Goal: Information Seeking & Learning: Check status

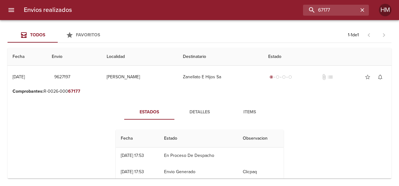
click at [203, 112] on span "Detalles" at bounding box center [199, 112] width 43 height 8
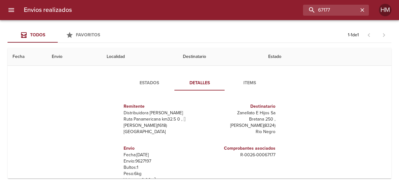
scroll to position [63, 0]
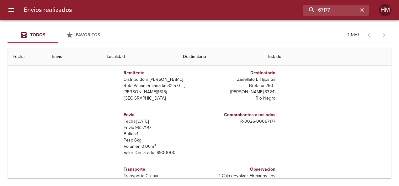
click at [143, 128] on p "Envío: 9627197" at bounding box center [159, 128] width 73 height 6
click at [142, 127] on p "Envío: 9627197" at bounding box center [159, 128] width 73 height 6
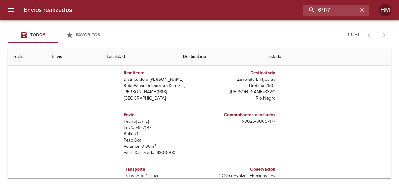
click at [142, 127] on p "Envío: 9627197" at bounding box center [159, 128] width 73 height 6
drag, startPoint x: 142, startPoint y: 127, endPoint x: 148, endPoint y: 126, distance: 6.0
click at [148, 126] on p "Envío: 9627197" at bounding box center [159, 128] width 73 height 6
drag, startPoint x: 149, startPoint y: 128, endPoint x: 132, endPoint y: 126, distance: 16.4
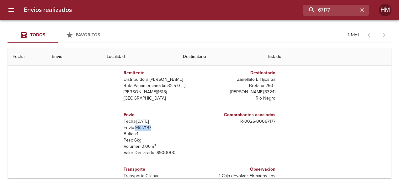
click at [132, 127] on p "Envío: 9627197" at bounding box center [159, 128] width 73 height 6
copy p "9627197"
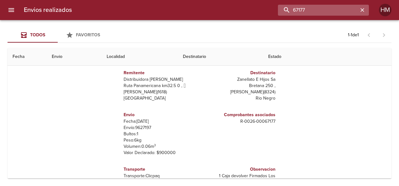
click at [340, 8] on input "67177" at bounding box center [318, 10] width 80 height 11
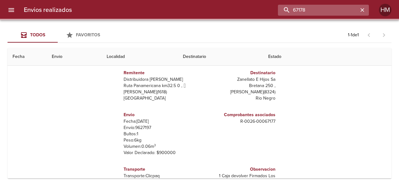
scroll to position [0, 0]
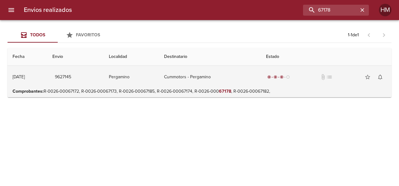
click at [225, 80] on td "Cummotors - Pergamino" at bounding box center [210, 77] width 102 height 23
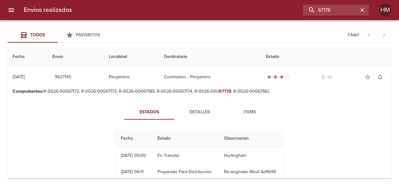
click at [196, 107] on button "Detalles" at bounding box center [199, 112] width 50 height 15
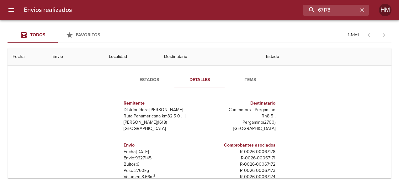
scroll to position [63, 0]
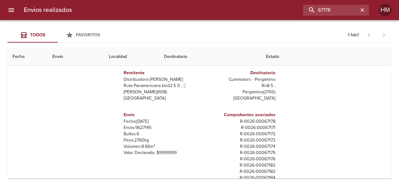
click at [146, 127] on p "Envío: 9627145" at bounding box center [159, 128] width 73 height 6
copy p "9627145"
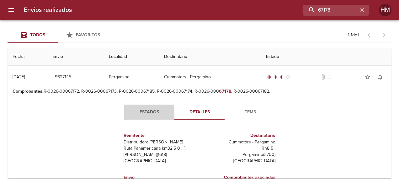
click at [140, 117] on button "Estados" at bounding box center [149, 112] width 50 height 15
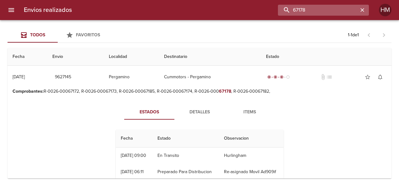
click at [344, 9] on input "67178" at bounding box center [318, 10] width 80 height 11
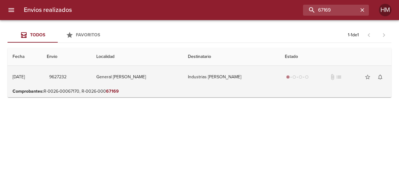
click at [242, 81] on td "Industrias [PERSON_NAME]" at bounding box center [231, 77] width 97 height 23
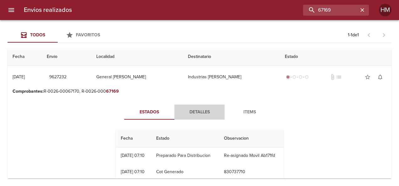
click at [193, 114] on span "Detalles" at bounding box center [199, 112] width 43 height 8
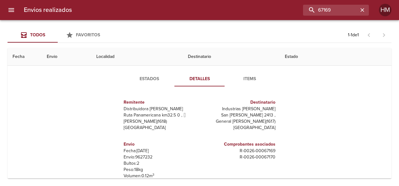
scroll to position [63, 0]
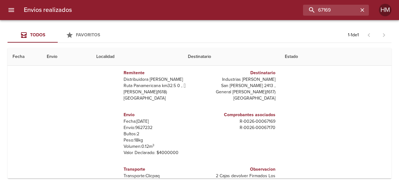
click at [147, 128] on p "Envío: 9627232" at bounding box center [159, 128] width 73 height 6
copy p "9627232"
click at [342, 9] on input "67169" at bounding box center [318, 10] width 80 height 11
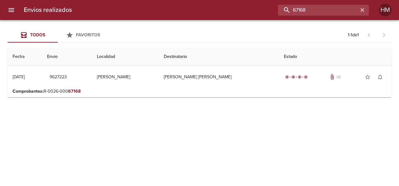
scroll to position [0, 0]
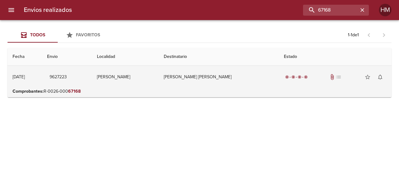
click at [246, 85] on td "[PERSON_NAME] [PERSON_NAME]" at bounding box center [219, 77] width 120 height 23
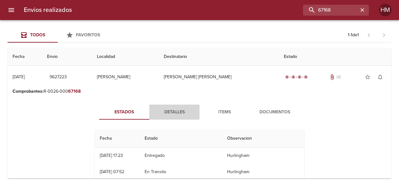
click at [184, 111] on span "Detalles" at bounding box center [174, 112] width 43 height 8
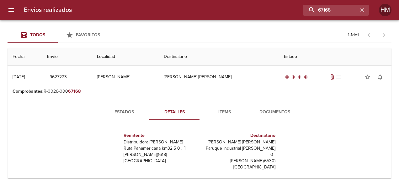
click at [125, 109] on span "Estados" at bounding box center [124, 112] width 43 height 8
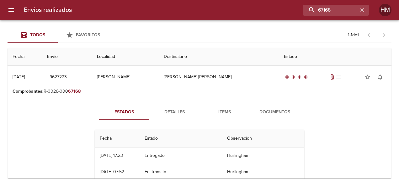
click at [174, 112] on span "Detalles" at bounding box center [174, 112] width 43 height 8
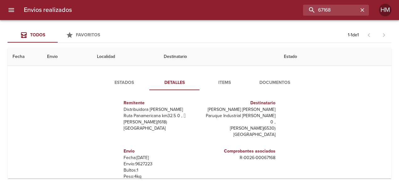
scroll to position [63, 0]
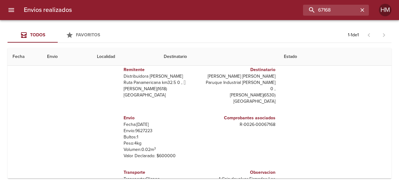
click at [143, 128] on p "Envío: 9627223" at bounding box center [159, 131] width 73 height 6
copy p "9627223"
click at [342, 15] on input "67168" at bounding box center [318, 10] width 80 height 11
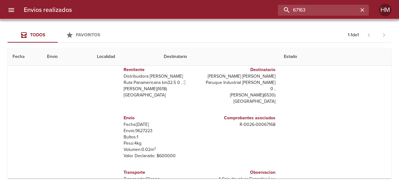
scroll to position [0, 0]
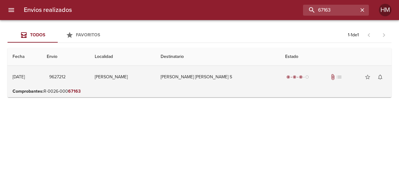
click at [225, 82] on td "[PERSON_NAME] [PERSON_NAME] S" at bounding box center [217, 77] width 124 height 23
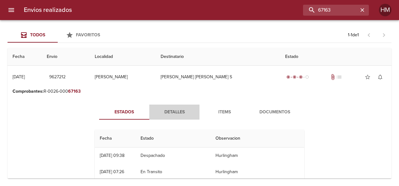
drag, startPoint x: 186, startPoint y: 108, endPoint x: 182, endPoint y: 107, distance: 4.2
click at [186, 108] on span "Detalles" at bounding box center [174, 112] width 43 height 8
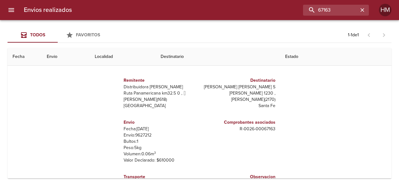
scroll to position [63, 0]
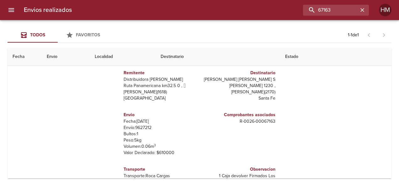
click at [141, 127] on p "Envío: 9627212" at bounding box center [159, 128] width 73 height 6
copy p "9627212"
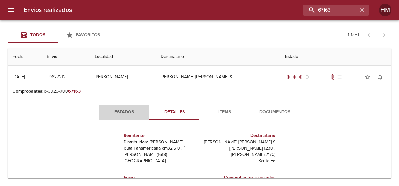
click at [128, 113] on span "Estados" at bounding box center [124, 112] width 43 height 8
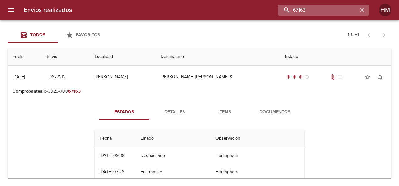
click at [340, 9] on input "67163" at bounding box center [318, 10] width 80 height 11
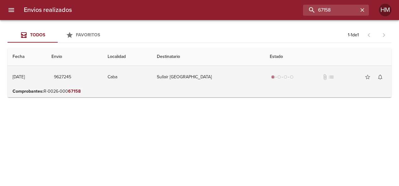
click at [251, 85] on td "Sullair [GEOGRAPHIC_DATA]" at bounding box center [208, 77] width 113 height 23
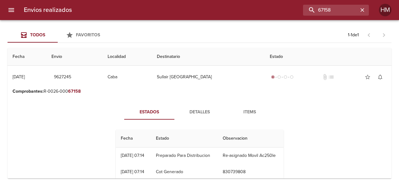
click at [200, 114] on span "Detalles" at bounding box center [199, 112] width 43 height 8
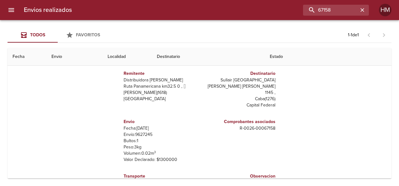
scroll to position [63, 0]
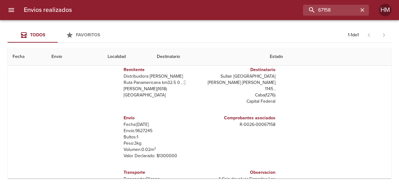
click at [145, 128] on p "Envío: 9627245" at bounding box center [159, 131] width 73 height 6
copy p "9627245"
click at [332, 11] on input "67158" at bounding box center [318, 10] width 80 height 11
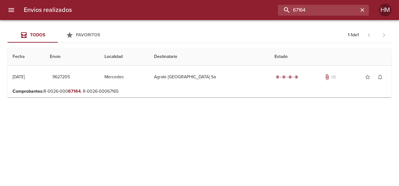
scroll to position [0, 0]
click at [228, 90] on p "Comprobantes : R-0026-000 67164 , R-0026-00067165" at bounding box center [200, 91] width 374 height 6
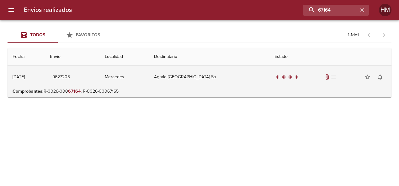
click at [219, 79] on td "Agrale [GEOGRAPHIC_DATA] Sa" at bounding box center [209, 77] width 120 height 23
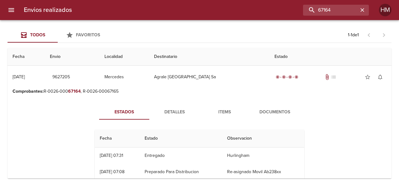
click at [175, 113] on span "Detalles" at bounding box center [174, 112] width 43 height 8
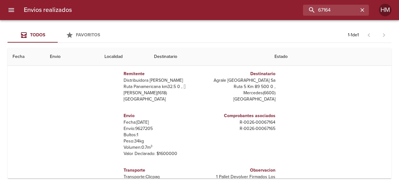
scroll to position [63, 0]
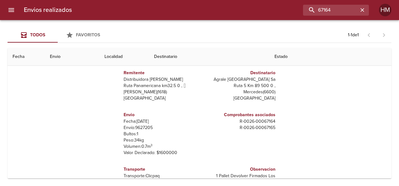
click at [140, 128] on p "Envío: 9627205" at bounding box center [159, 128] width 73 height 6
copy p "9627205"
click at [345, 13] on input "67164" at bounding box center [318, 10] width 80 height 11
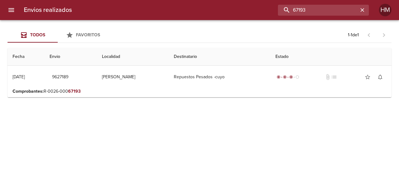
scroll to position [0, 0]
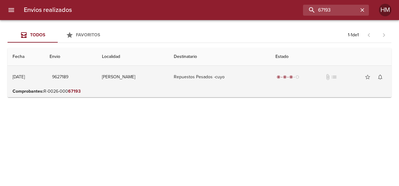
click at [216, 75] on td "Repuestos Pesados -cuyo" at bounding box center [219, 77] width 101 height 23
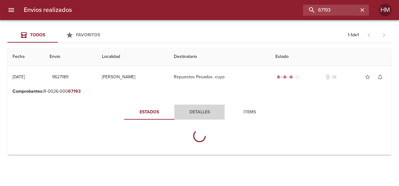
click at [196, 113] on span "Detalles" at bounding box center [199, 112] width 43 height 8
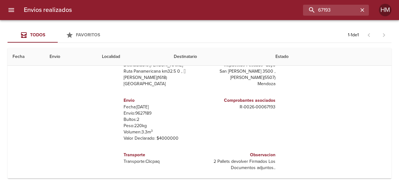
scroll to position [79, 0]
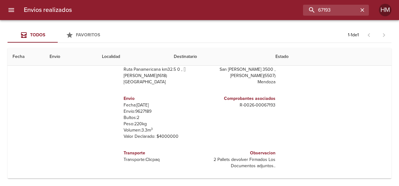
click at [140, 112] on p "Envío: 9627189" at bounding box center [159, 111] width 73 height 6
drag, startPoint x: 140, startPoint y: 112, endPoint x: 144, endPoint y: 110, distance: 4.5
click at [144, 110] on p "Envío: 9627189" at bounding box center [159, 111] width 73 height 6
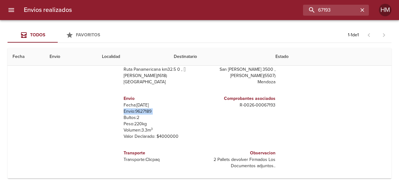
click at [145, 110] on p "Envío: 9627189" at bounding box center [159, 111] width 73 height 6
drag, startPoint x: 145, startPoint y: 110, endPoint x: 174, endPoint y: 105, distance: 29.8
click at [188, 104] on p "Fecha: 30/09/2025" at bounding box center [159, 105] width 73 height 6
drag, startPoint x: 148, startPoint y: 110, endPoint x: 132, endPoint y: 111, distance: 15.7
click at [132, 111] on p "Envío: 9627189" at bounding box center [159, 111] width 73 height 6
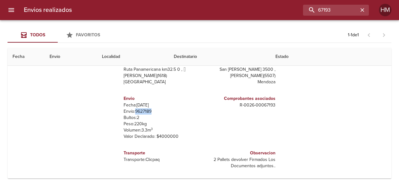
copy p "9627189"
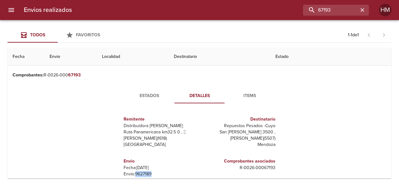
scroll to position [0, 0]
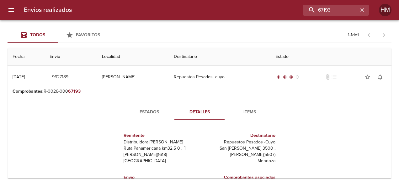
click at [149, 113] on span "Estados" at bounding box center [149, 112] width 43 height 8
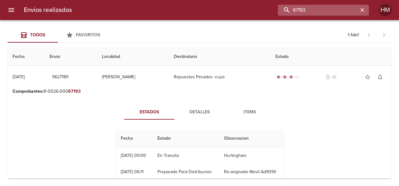
click at [347, 13] on input "67193" at bounding box center [318, 10] width 80 height 11
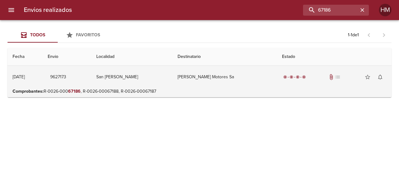
click at [233, 77] on td "[PERSON_NAME] Motores Sa" at bounding box center [224, 77] width 104 height 23
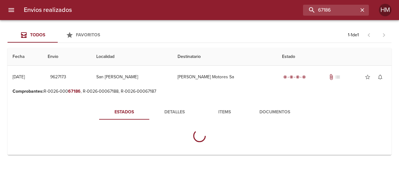
drag, startPoint x: 196, startPoint y: 111, endPoint x: 172, endPoint y: 110, distance: 23.9
click at [196, 111] on button "Detalles" at bounding box center [174, 112] width 50 height 15
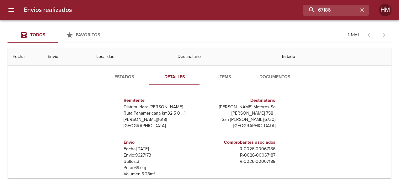
scroll to position [63, 0]
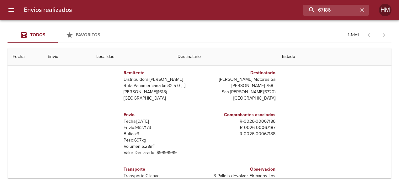
click at [145, 127] on p "Envío: 9627173" at bounding box center [159, 128] width 73 height 6
click at [144, 127] on p "Envío: 9627173" at bounding box center [159, 128] width 73 height 6
copy p "9627173"
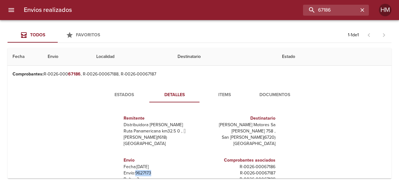
scroll to position [0, 0]
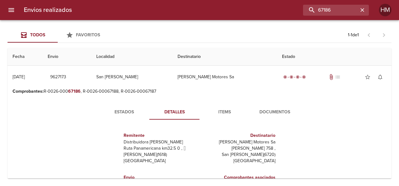
click at [126, 110] on span "Estados" at bounding box center [124, 112] width 43 height 8
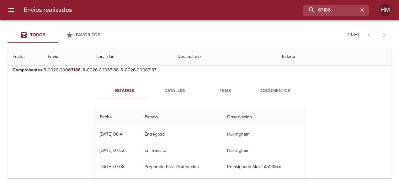
scroll to position [31, 0]
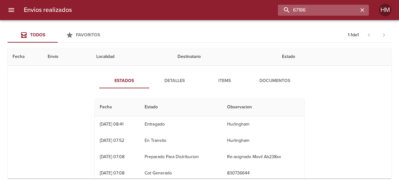
click at [343, 13] on input "67186" at bounding box center [318, 10] width 80 height 11
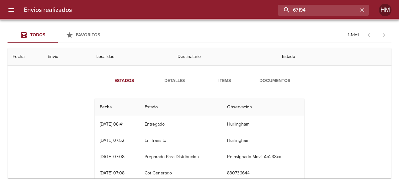
scroll to position [0, 0]
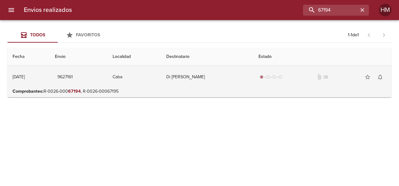
click at [218, 73] on td "Di [PERSON_NAME]" at bounding box center [207, 77] width 92 height 23
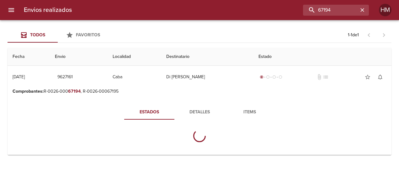
click at [189, 110] on span "Detalles" at bounding box center [199, 112] width 43 height 8
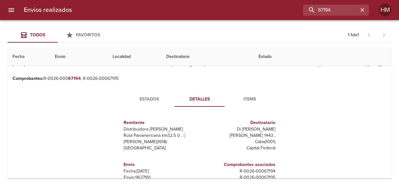
scroll to position [31, 0]
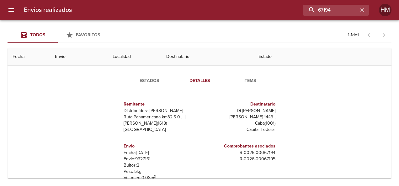
click at [144, 158] on p "Envío: 9627161" at bounding box center [159, 159] width 73 height 6
copy p "9627161"
click at [145, 84] on span "Estados" at bounding box center [149, 81] width 43 height 8
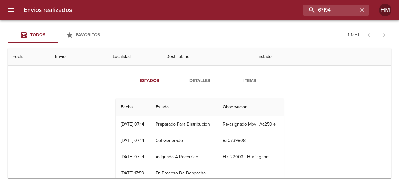
click at [197, 78] on span "Detalles" at bounding box center [199, 81] width 43 height 8
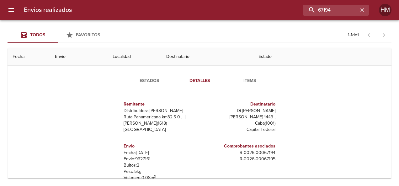
click at [142, 160] on p "Envío: 9627161" at bounding box center [159, 159] width 73 height 6
click at [142, 159] on p "Envío: 9627161" at bounding box center [159, 159] width 73 height 6
click at [143, 78] on span "Estados" at bounding box center [149, 81] width 43 height 8
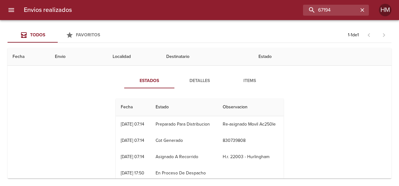
scroll to position [0, 0]
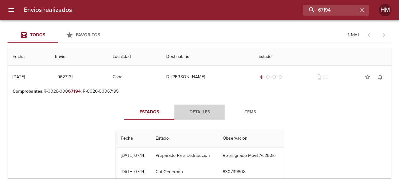
click at [189, 115] on span "Detalles" at bounding box center [199, 112] width 43 height 8
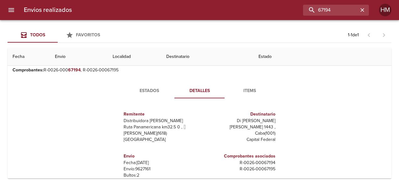
scroll to position [31, 0]
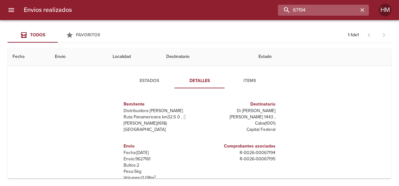
click at [332, 12] on input "67194" at bounding box center [318, 10] width 80 height 11
paste input "5908"
type input "65908"
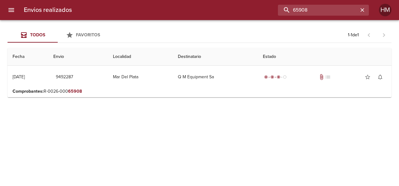
scroll to position [0, 0]
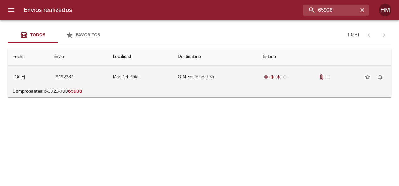
click at [213, 73] on td "Q M Equipment Sa" at bounding box center [215, 77] width 85 height 23
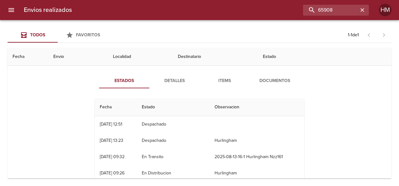
click at [177, 81] on span "Detalles" at bounding box center [174, 81] width 43 height 8
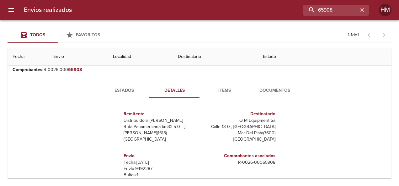
scroll to position [31, 0]
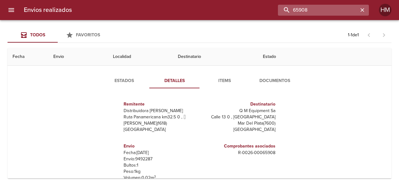
click at [326, 9] on input "65908" at bounding box center [318, 10] width 80 height 11
paste input "buscar"
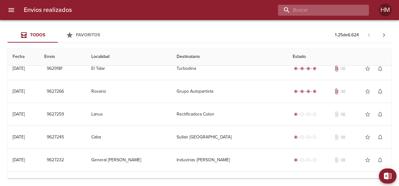
scroll to position [0, 0]
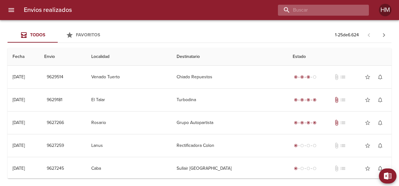
click at [320, 9] on input "buscar" at bounding box center [318, 10] width 80 height 11
click at [327, 7] on input "buscar" at bounding box center [318, 10] width 80 height 11
paste input "66664"
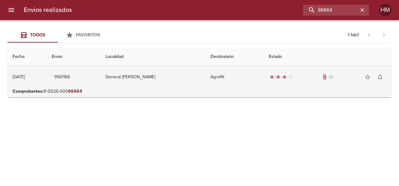
click at [233, 79] on td "Agroflit" at bounding box center [234, 77] width 58 height 23
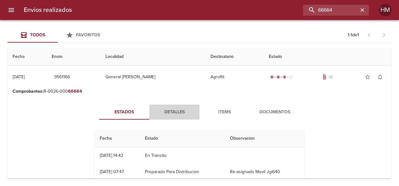
click at [175, 113] on span "Detalles" at bounding box center [174, 112] width 43 height 8
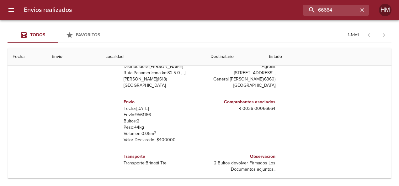
scroll to position [79, 0]
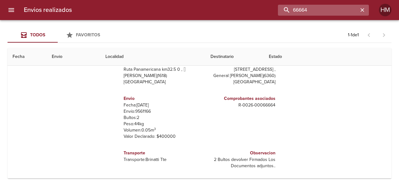
click at [328, 12] on input "66664" at bounding box center [318, 10] width 80 height 11
paste input "85"
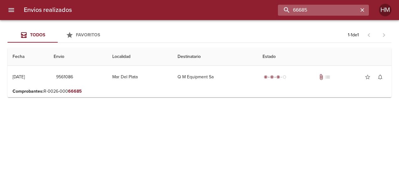
scroll to position [0, 0]
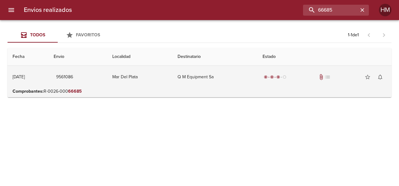
click at [214, 68] on td "Q M Equipment Sa" at bounding box center [214, 77] width 85 height 23
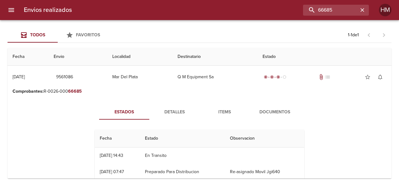
click at [174, 109] on span "Detalles" at bounding box center [174, 112] width 43 height 8
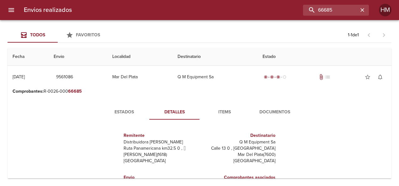
scroll to position [31, 0]
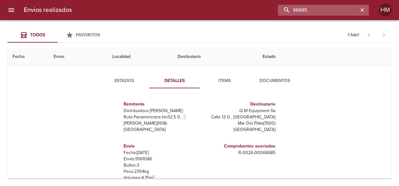
click at [329, 10] on input "66685" at bounding box center [318, 10] width 80 height 11
paste input "231"
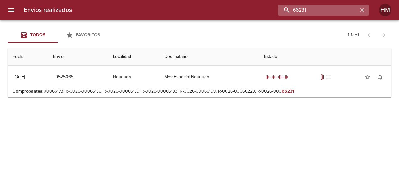
scroll to position [0, 0]
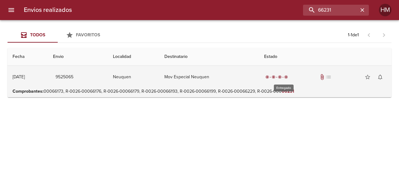
click at [272, 74] on div "radio_button_checked radio_button_checked radio_button_checked radio_button_che…" at bounding box center [276, 77] width 25 height 6
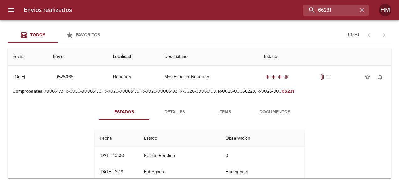
scroll to position [31, 0]
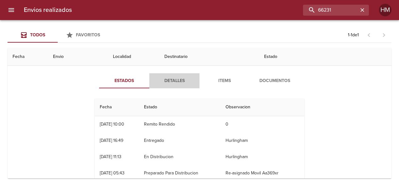
click at [172, 85] on button "Detalles" at bounding box center [174, 80] width 50 height 15
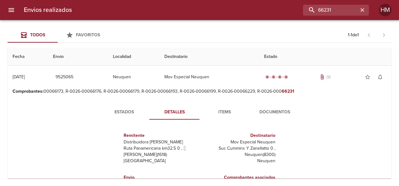
click at [132, 105] on button "Estados" at bounding box center [124, 112] width 50 height 15
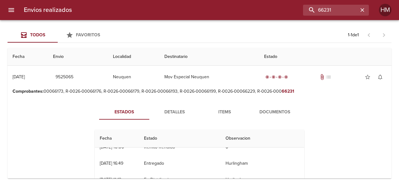
scroll to position [16, 0]
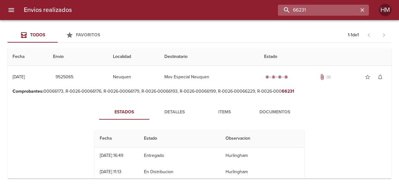
click at [343, 11] on input "66231" at bounding box center [318, 10] width 80 height 11
paste input "786"
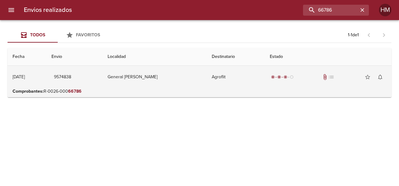
click at [226, 87] on td "Agroflit" at bounding box center [236, 77] width 58 height 23
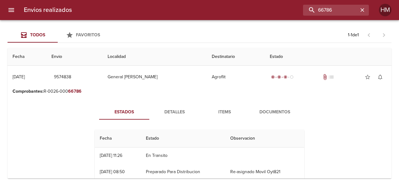
scroll to position [31, 0]
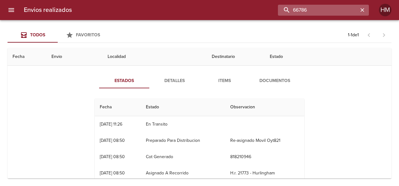
click at [336, 12] on input "66786" at bounding box center [318, 10] width 80 height 11
paste input "805"
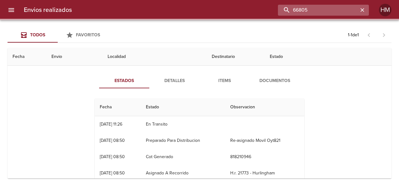
scroll to position [0, 0]
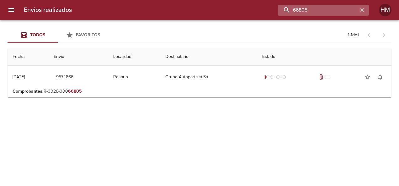
click at [326, 9] on input "66805" at bounding box center [318, 10] width 80 height 11
paste input "Recuperando datos. Espere unos segundos e intente cortar o copiar de nuevo."
type input "Recuperando datos. Espere unos segundos e intente cortar o copiar de nuevo."
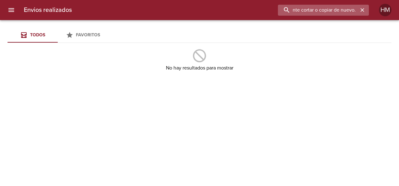
click at [326, 9] on input "Recuperando datos. Espere unos segundos e intente cortar o copiar de nuevo." at bounding box center [318, 10] width 80 height 11
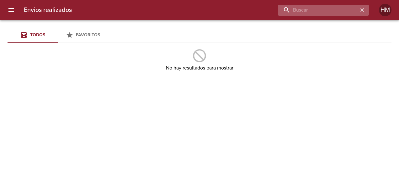
scroll to position [0, 0]
click at [342, 13] on input "buscar" at bounding box center [318, 10] width 80 height 11
paste input "66852"
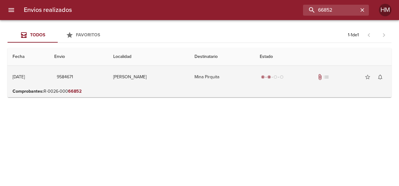
click at [195, 75] on td "Mina Pirquita" at bounding box center [221, 77] width 65 height 23
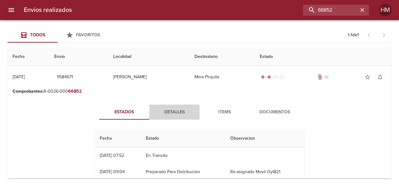
click at [170, 109] on span "Detalles" at bounding box center [174, 112] width 43 height 8
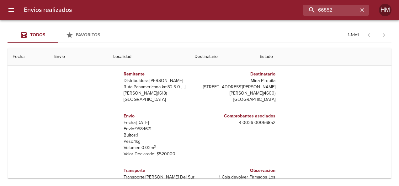
scroll to position [63, 0]
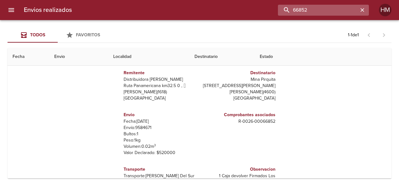
click at [329, 12] on input "66852" at bounding box center [318, 10] width 80 height 11
paste input "60"
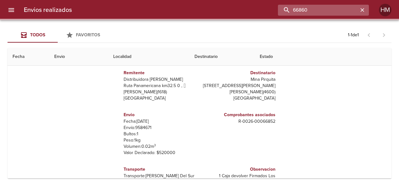
scroll to position [0, 0]
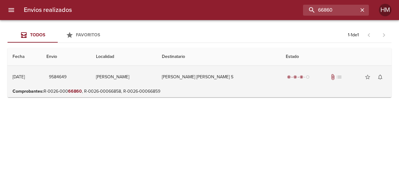
click at [213, 77] on td "[PERSON_NAME] [PERSON_NAME] S" at bounding box center [219, 77] width 124 height 23
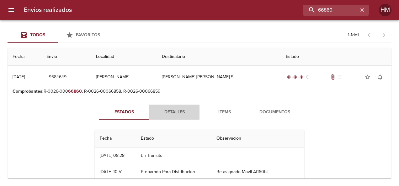
click at [171, 113] on span "Detalles" at bounding box center [174, 112] width 43 height 8
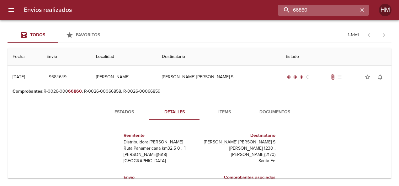
click at [344, 11] on input "66860" at bounding box center [318, 10] width 80 height 11
paste input "91"
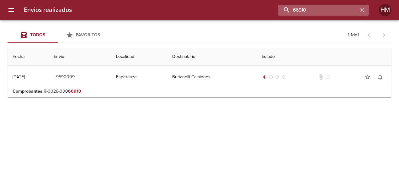
click at [324, 10] on input "66910" at bounding box center [318, 10] width 80 height 11
paste input "03"
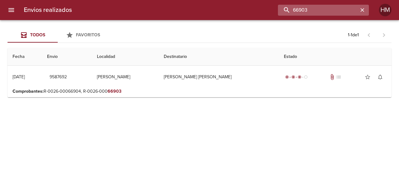
click at [326, 8] on input "66903" at bounding box center [318, 10] width 80 height 11
paste input "3332"
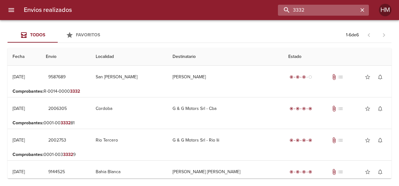
click at [335, 11] on input "3332" at bounding box center [318, 10] width 80 height 11
paste input "6692"
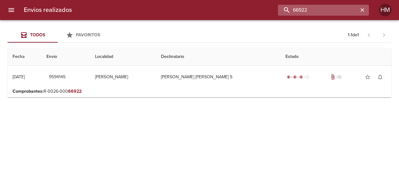
click at [319, 6] on input "66922" at bounding box center [318, 10] width 80 height 11
paste input "3336"
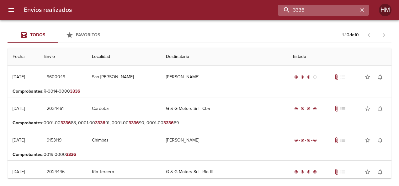
click at [340, 6] on input "3336" at bounding box center [318, 10] width 80 height 11
paste input "66963"
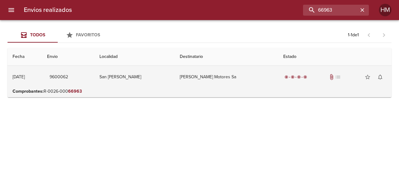
click at [249, 84] on td "[PERSON_NAME] Motores Sa" at bounding box center [226, 77] width 103 height 23
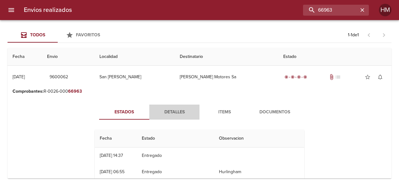
click at [181, 107] on button "Detalles" at bounding box center [174, 112] width 50 height 15
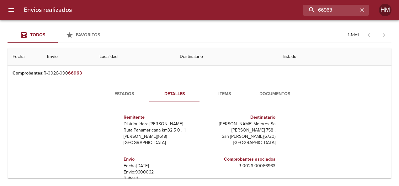
scroll to position [16, 0]
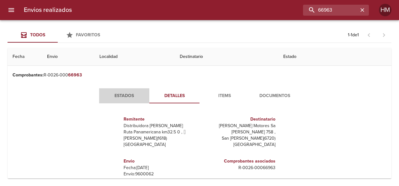
click at [127, 93] on span "Estados" at bounding box center [124, 96] width 43 height 8
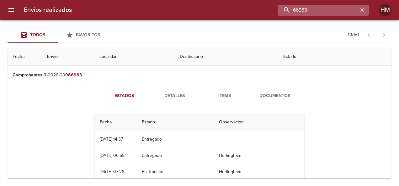
click at [342, 10] on input "66963" at bounding box center [318, 10] width 80 height 11
paste input "5"
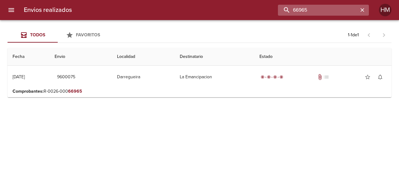
scroll to position [0, 0]
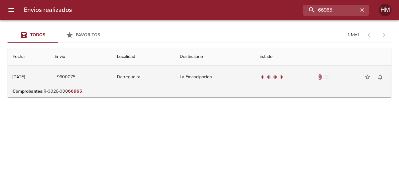
click at [253, 73] on td "La Emancipacion" at bounding box center [215, 77] width 80 height 23
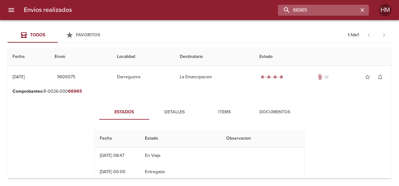
click at [326, 8] on input "66965" at bounding box center [318, 10] width 80 height 11
paste input "9597158"
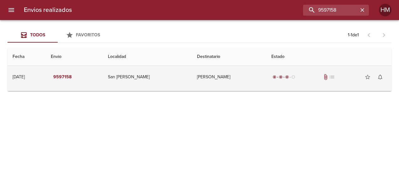
click at [248, 82] on td "Minera Andina Del Sol Srl" at bounding box center [229, 77] width 74 height 23
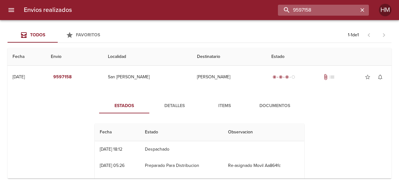
click at [349, 8] on input "9597158" at bounding box center [318, 10] width 80 height 11
paste input "213"
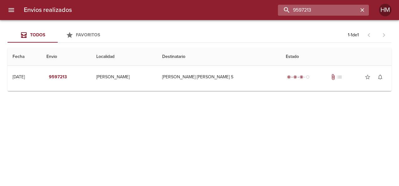
click at [331, 10] on input "9597213" at bounding box center [318, 10] width 80 height 11
paste input "605344"
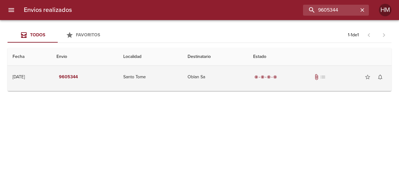
click at [262, 73] on div "radio_button_checked radio_button_checked radio_button_checked radio_button_che…" at bounding box center [319, 77] width 133 height 13
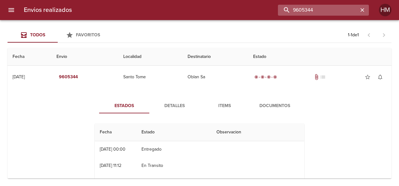
click at [328, 7] on input "9605344" at bounding box center [318, 10] width 80 height 11
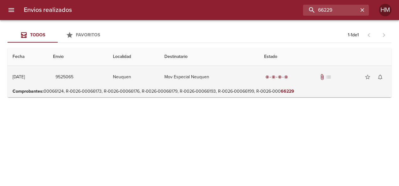
click at [201, 73] on td "Mov Especial Neuquen" at bounding box center [209, 77] width 100 height 23
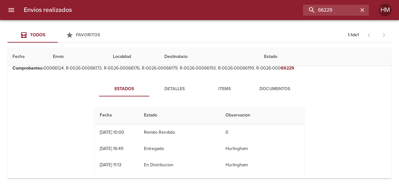
scroll to position [31, 0]
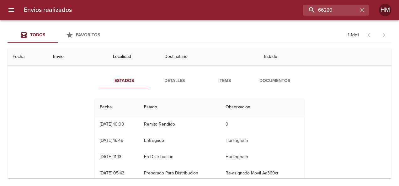
click at [120, 142] on div "25/08/2025 16:49" at bounding box center [112, 140] width 24 height 5
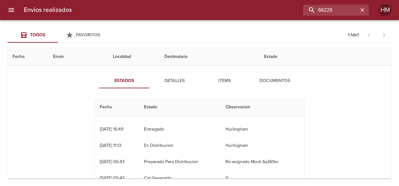
scroll to position [16, 0]
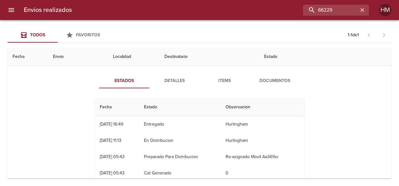
drag, startPoint x: 163, startPoint y: 83, endPoint x: 181, endPoint y: 83, distance: 18.2
click at [164, 83] on span "Detalles" at bounding box center [174, 81] width 43 height 8
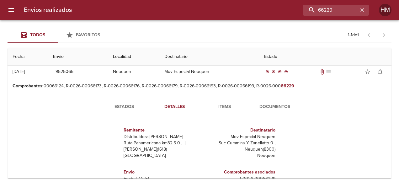
scroll to position [0, 0]
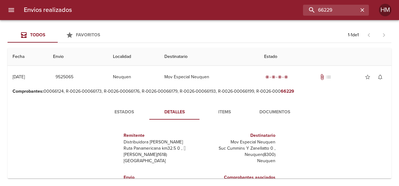
click at [117, 111] on span "Estados" at bounding box center [124, 112] width 43 height 8
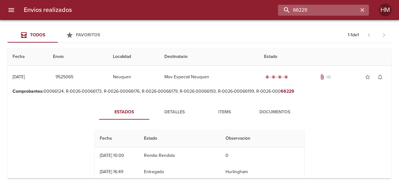
click at [344, 9] on input "66229" at bounding box center [318, 10] width 80 height 11
paste input "181"
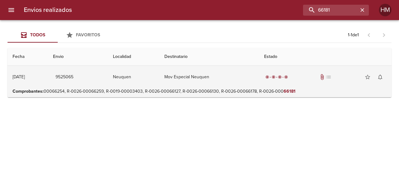
click at [225, 80] on td "Mov Especial Neuquen" at bounding box center [209, 77] width 100 height 23
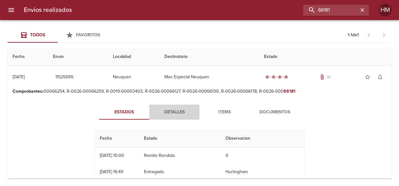
click at [179, 107] on button "Detalles" at bounding box center [174, 112] width 50 height 15
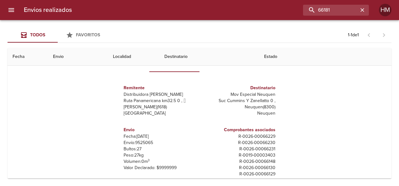
scroll to position [63, 0]
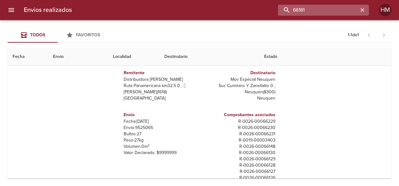
click at [329, 11] on input "66181" at bounding box center [318, 10] width 80 height 11
paste input "79"
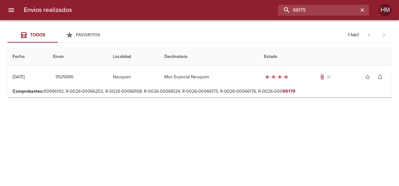
scroll to position [0, 0]
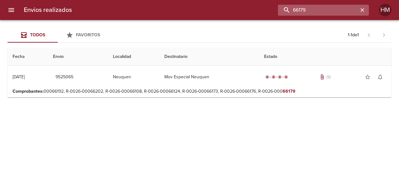
click at [338, 8] on input "66179" at bounding box center [318, 10] width 80 height 11
type input "zanellato"
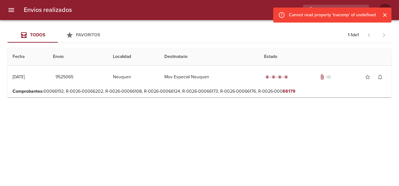
click at [385, 15] on icon "Cerrar" at bounding box center [384, 15] width 6 height 6
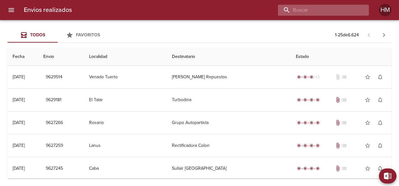
click at [347, 10] on input "buscar" at bounding box center [318, 10] width 80 height 11
paste input "Recuperando datos. Espere unos segundos e intente cortar o copiar de nuevo."
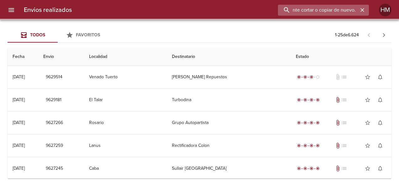
click at [346, 11] on input "Recuperando datos. Espere unos segundos e intente cortar o copiar de nuevo." at bounding box center [318, 10] width 80 height 11
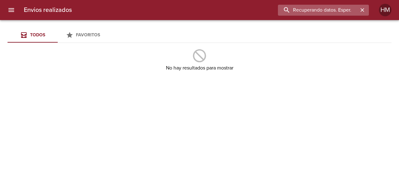
scroll to position [0, 0]
type input "."
paste input "66175"
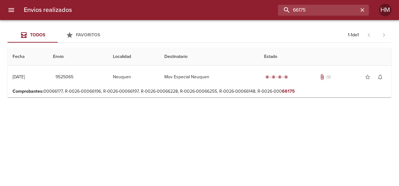
drag, startPoint x: 341, startPoint y: 8, endPoint x: 254, endPoint y: 13, distance: 86.9
click at [254, 13] on div "66175" at bounding box center [223, 10] width 292 height 11
type input "zanellato"
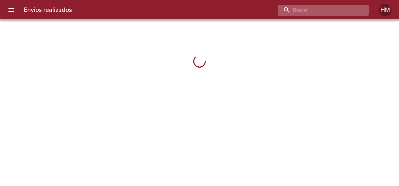
click at [346, 11] on input "buscar" at bounding box center [318, 10] width 80 height 11
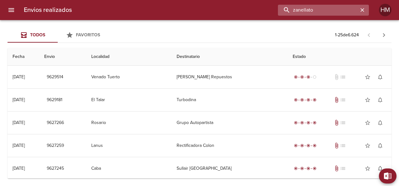
type input "zanellato"
click at [342, 8] on input "buscar" at bounding box center [318, 10] width 80 height 11
type input "zanellato"
click at [358, 8] on div at bounding box center [336, 10] width 66 height 11
click at [328, 9] on input "zanellato" at bounding box center [318, 10] width 80 height 11
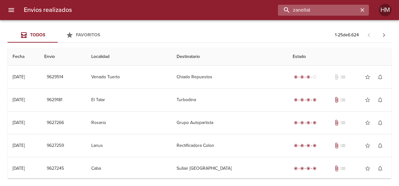
type input "zanellato"
click at [341, 10] on input "buscar" at bounding box center [318, 10] width 80 height 11
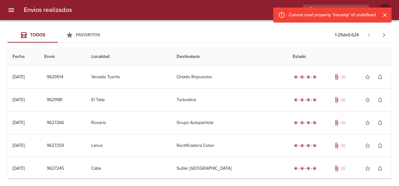
click at [383, 13] on icon "Cerrar" at bounding box center [384, 15] width 6 height 6
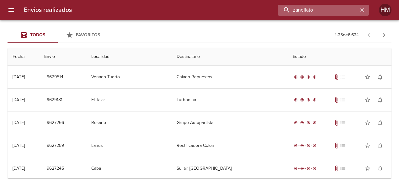
click at [342, 11] on input "zanellato" at bounding box center [318, 10] width 80 height 11
type input "z"
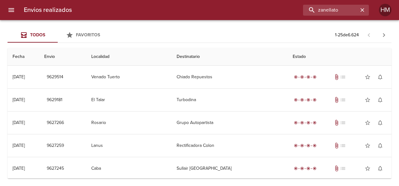
click at [264, 28] on div "Todos Favoritos 1 - 25 de 6.624" at bounding box center [200, 35] width 384 height 15
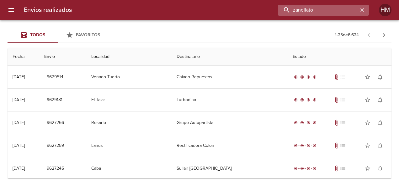
click at [336, 10] on input "zanellato" at bounding box center [318, 10] width 80 height 11
click at [345, 12] on input "zanellato" at bounding box center [318, 10] width 80 height 11
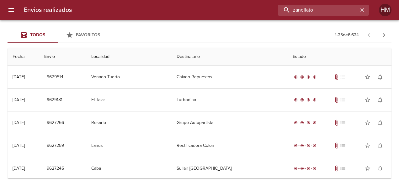
drag, startPoint x: 345, startPoint y: 12, endPoint x: 286, endPoint y: 23, distance: 59.3
click at [286, 0] on div "Envios realizados [PERSON_NAME] Todos Favoritos 1 - 25 de 6.624 Fecha Envio Loc…" at bounding box center [199, 0] width 399 height 0
type input "zanellato"
drag, startPoint x: 334, startPoint y: 11, endPoint x: 279, endPoint y: 17, distance: 55.1
click at [275, 18] on div "Envios realizados [PERSON_NAME]" at bounding box center [199, 10] width 399 height 20
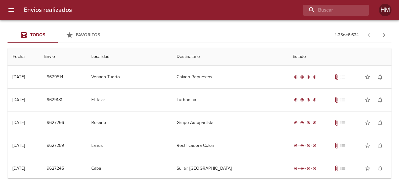
click at [181, 29] on div "Todos Favoritos 1 - 25 de 6.624" at bounding box center [200, 35] width 384 height 15
click at [53, 10] on h6 "Envios realizados" at bounding box center [48, 10] width 48 height 10
click at [7, 9] on button "menu" at bounding box center [11, 10] width 15 height 15
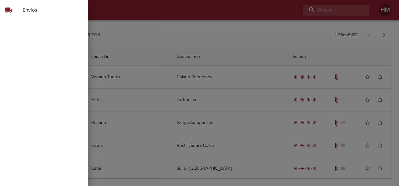
click at [48, 11] on span "Envíos" at bounding box center [53, 10] width 60 height 8
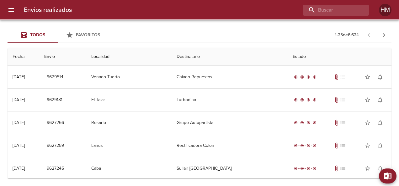
click at [212, 31] on div "Todos Favoritos 1 - 25 de 6.624" at bounding box center [200, 35] width 384 height 15
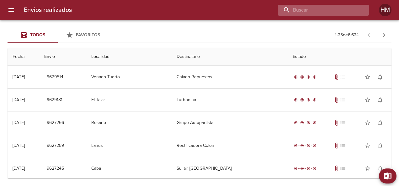
click at [352, 12] on input "buscar" at bounding box center [318, 10] width 80 height 11
type input "zanellato"
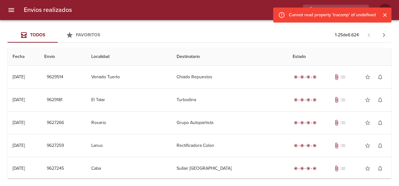
click at [386, 18] on icon "Cerrar" at bounding box center [384, 15] width 6 height 6
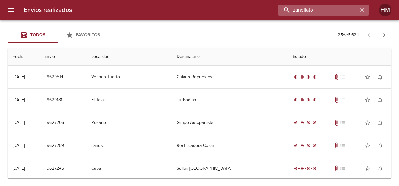
click at [344, 13] on input "zanellato" at bounding box center [318, 10] width 80 height 11
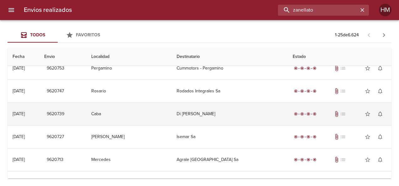
scroll to position [206, 0]
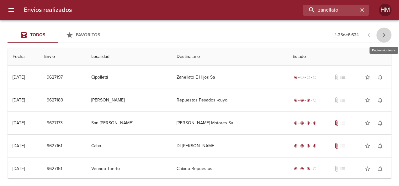
click at [385, 34] on icon "button" at bounding box center [384, 35] width 8 height 8
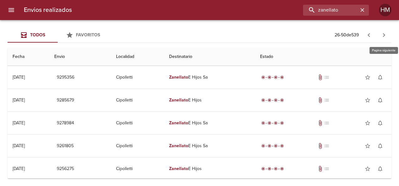
scroll to position [0, 0]
click at [383, 35] on icon "button" at bounding box center [384, 35] width 8 height 8
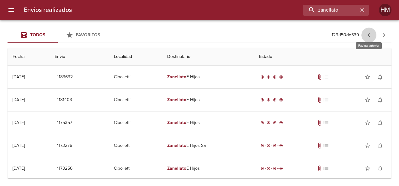
click at [369, 39] on button "button" at bounding box center [368, 35] width 15 height 15
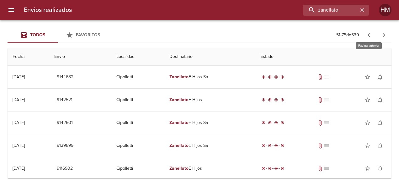
click at [369, 36] on icon "button" at bounding box center [368, 35] width 2 height 4
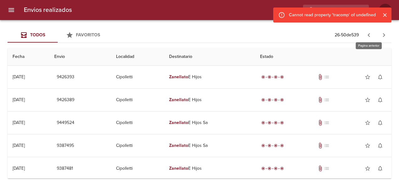
click at [369, 36] on icon "button" at bounding box center [368, 35] width 2 height 4
